Goal: Use online tool/utility: Utilize a website feature to perform a specific function

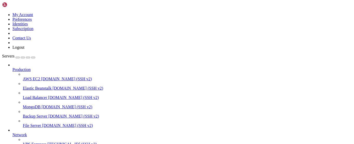
scroll to position [79, 0]
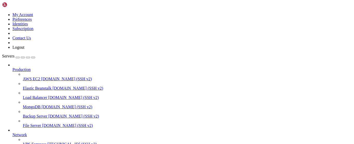
scroll to position [98, 0]
